Goal: Check status: Check status

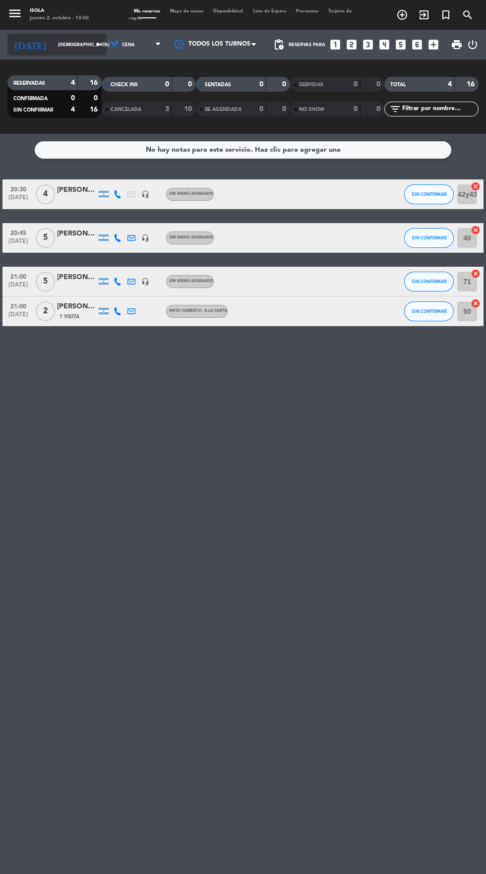
click at [57, 49] on input "[DEMOGRAPHIC_DATA] [DATE]" at bounding box center [84, 44] width 62 height 15
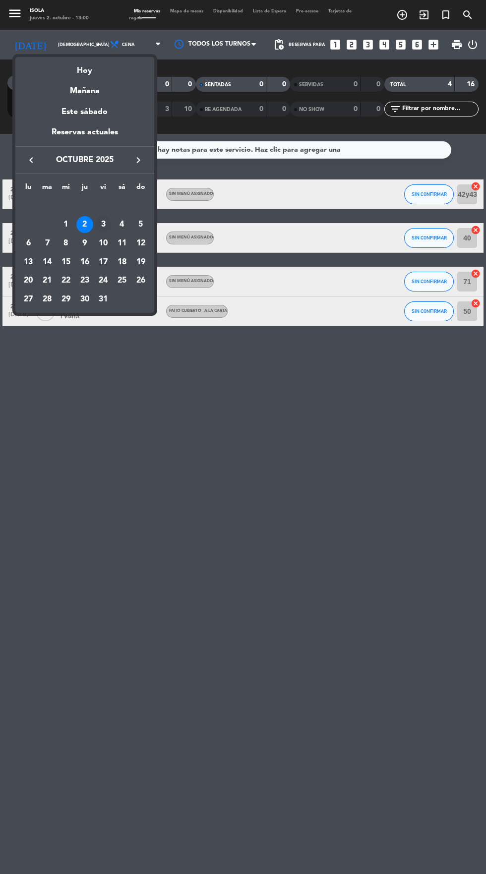
click at [103, 224] on div "3" at bounding box center [103, 224] width 17 height 17
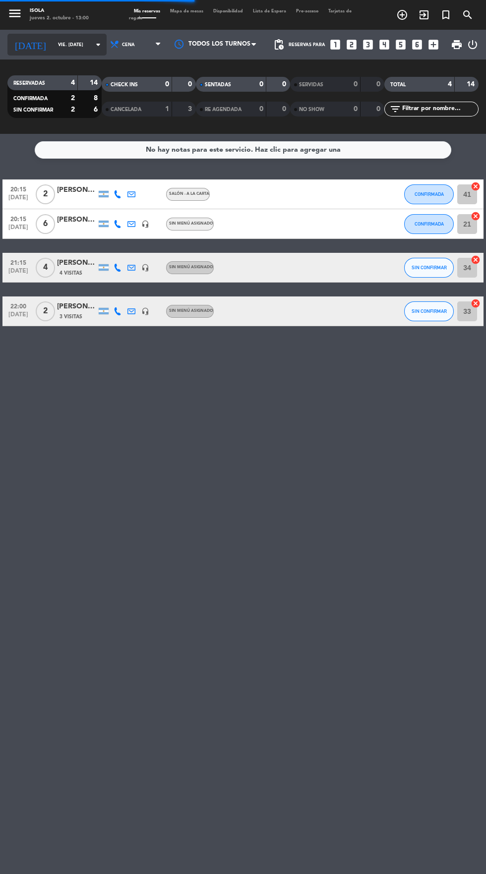
click at [71, 41] on input "vie. [DATE]" at bounding box center [84, 44] width 62 height 15
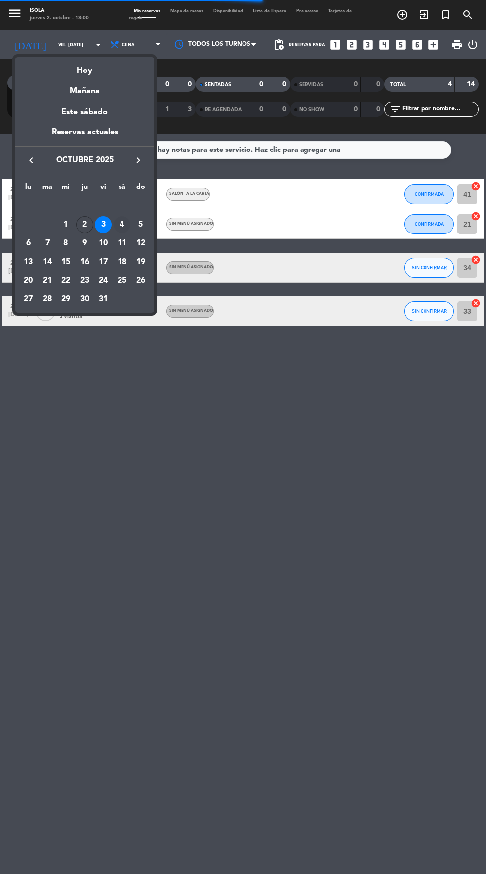
click at [122, 224] on div "4" at bounding box center [121, 224] width 17 height 17
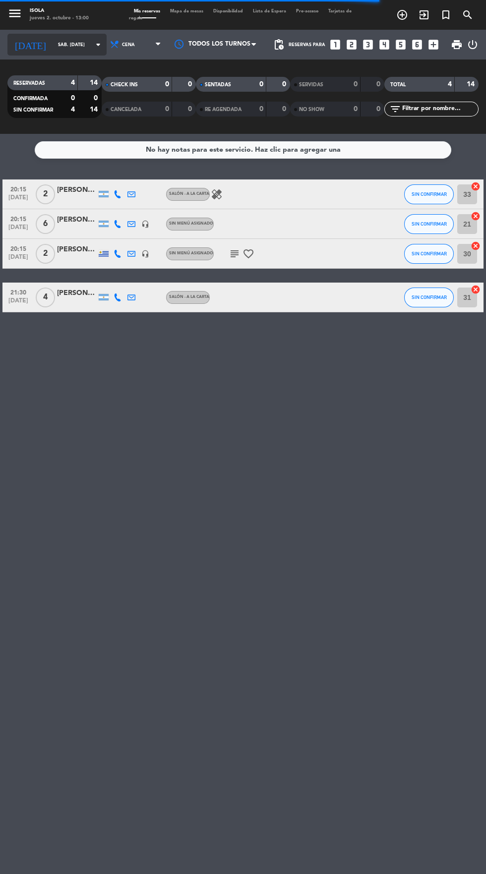
click at [79, 48] on input "sáb. [DATE]" at bounding box center [84, 44] width 62 height 15
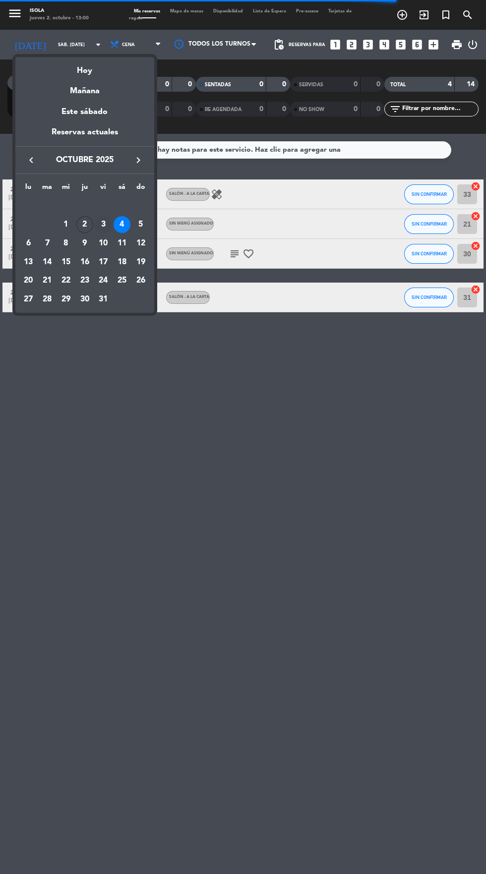
click at [103, 224] on div "3" at bounding box center [103, 224] width 17 height 17
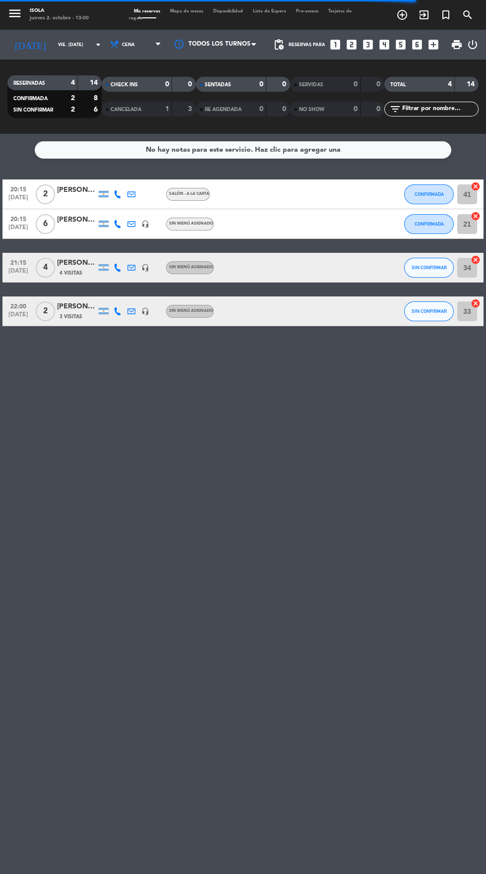
click at [78, 185] on div "[PERSON_NAME]" at bounding box center [77, 189] width 40 height 11
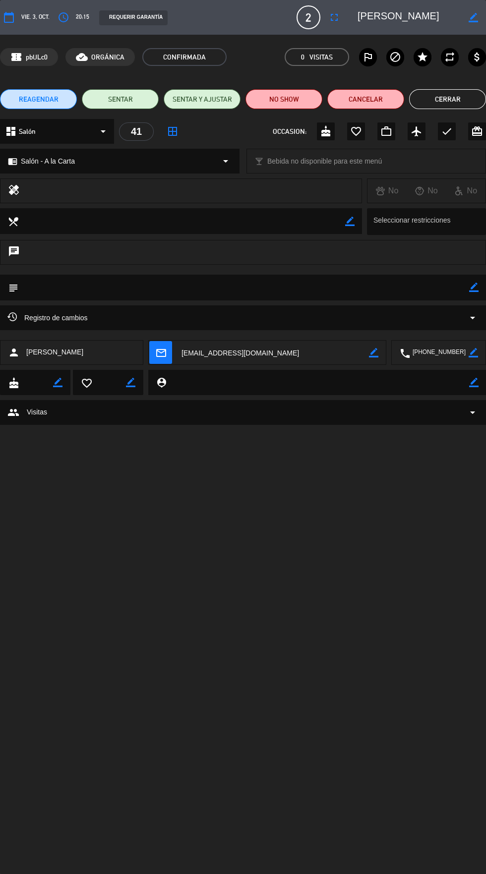
click at [448, 96] on button "Cerrar" at bounding box center [447, 99] width 77 height 20
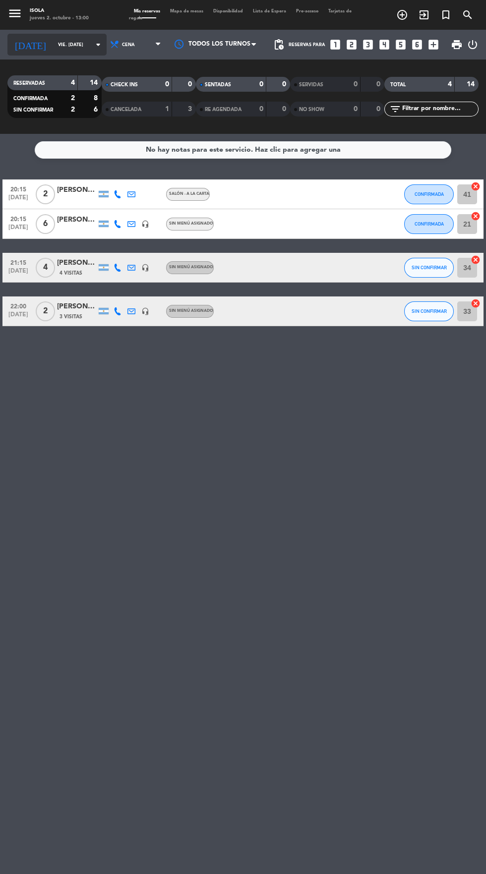
click at [73, 45] on input "vie. [DATE]" at bounding box center [84, 44] width 62 height 15
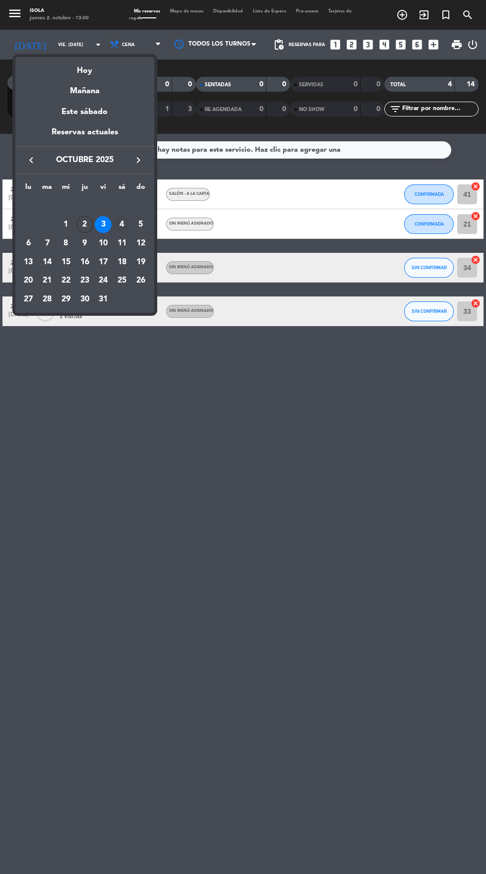
click at [122, 224] on div "4" at bounding box center [121, 224] width 17 height 17
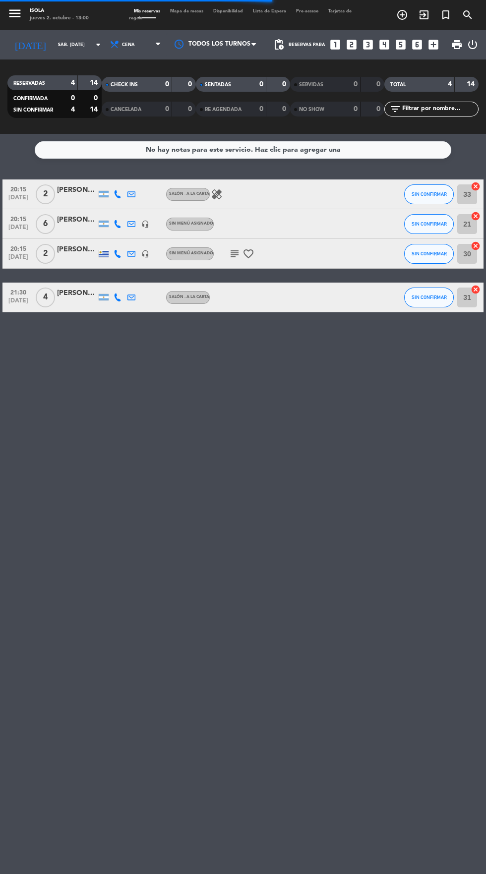
click at [71, 190] on div "[PERSON_NAME]" at bounding box center [77, 189] width 40 height 11
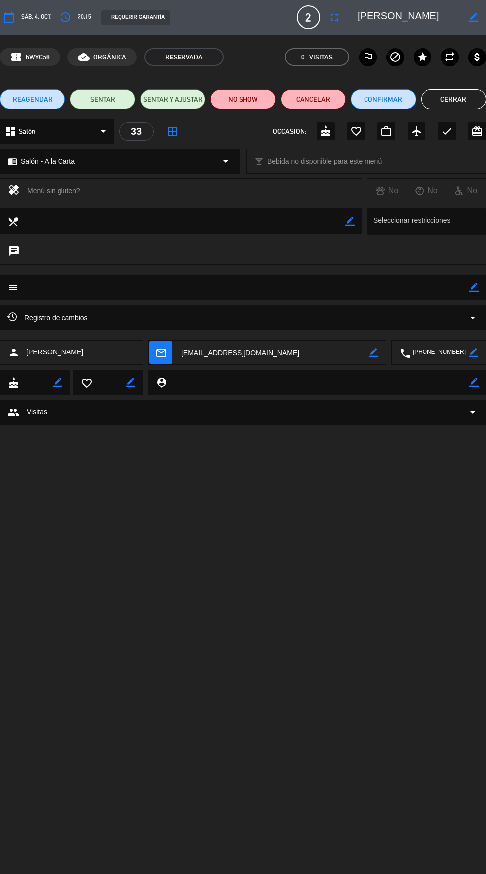
click at [448, 103] on button "Cerrar" at bounding box center [453, 99] width 65 height 20
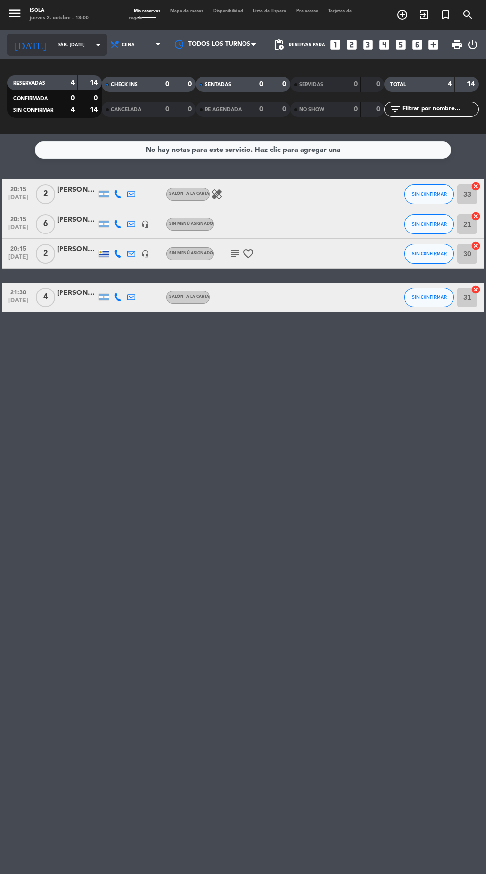
click at [77, 45] on input "sáb. [DATE]" at bounding box center [84, 44] width 62 height 15
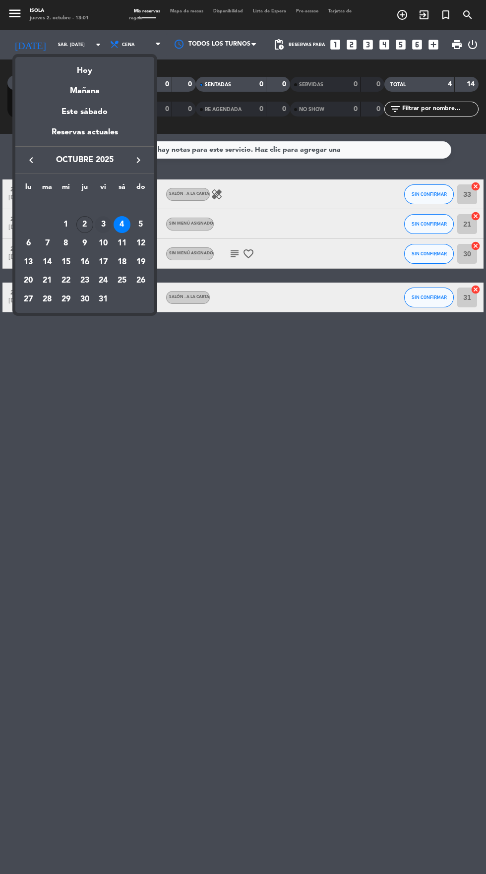
click at [101, 228] on div "3" at bounding box center [103, 224] width 17 height 17
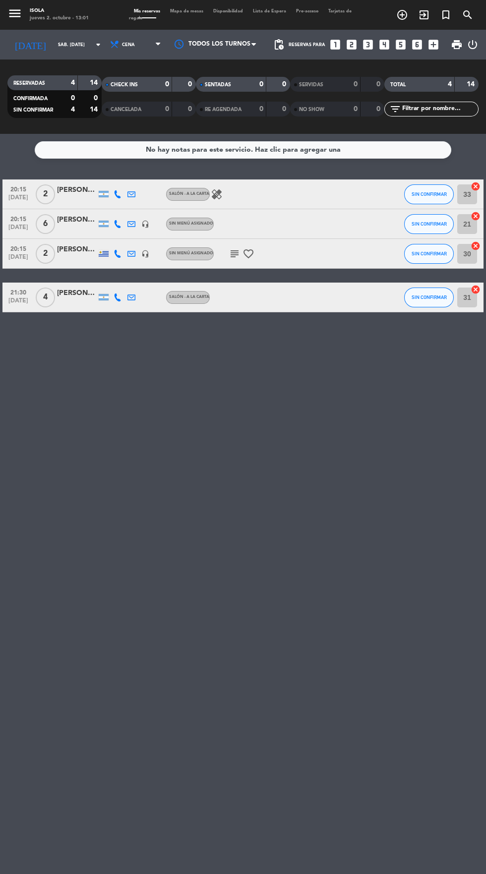
type input "vie. [DATE]"
